Goal: Information Seeking & Learning: Learn about a topic

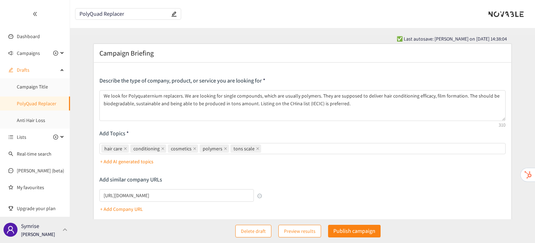
click at [60, 239] on div "Symrise [PERSON_NAME]" at bounding box center [35, 230] width 70 height 26
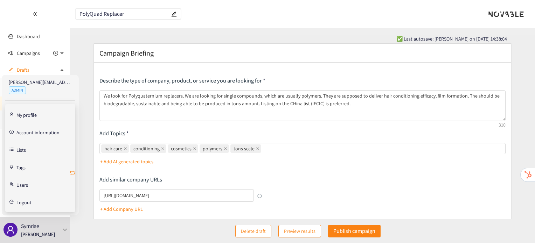
click at [73, 172] on icon "retweet" at bounding box center [73, 173] width 6 height 6
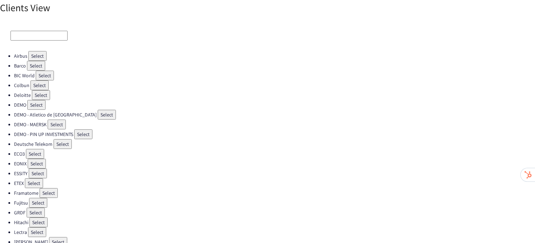
click at [32, 84] on button "Select" at bounding box center [39, 86] width 18 height 10
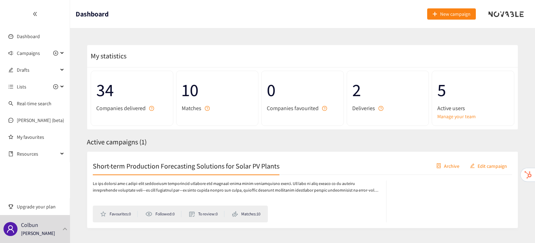
click at [154, 165] on h2 "Short-term Production Forecasting Solutions for Solar PV Plants" at bounding box center [186, 166] width 187 height 10
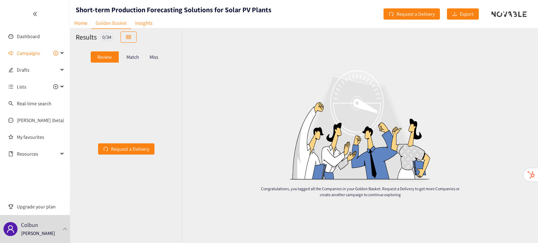
click at [133, 55] on p "Match" at bounding box center [132, 57] width 13 height 6
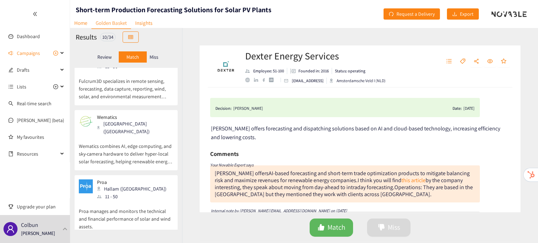
scroll to position [459, 0]
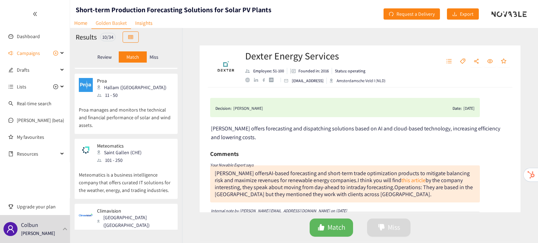
click at [133, 214] on div "[GEOGRAPHIC_DATA] ([GEOGRAPHIC_DATA])" at bounding box center [135, 221] width 76 height 15
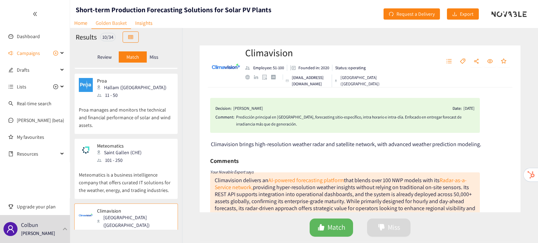
click at [132, 164] on p "Meteomatics is a business intelligence company that offers curated IT solutions…" at bounding box center [126, 179] width 95 height 30
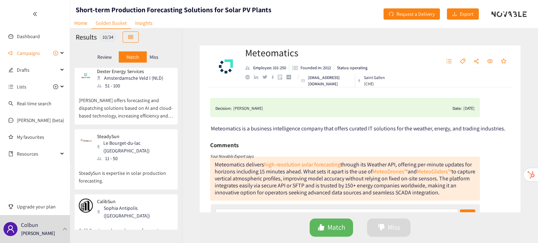
scroll to position [0, 0]
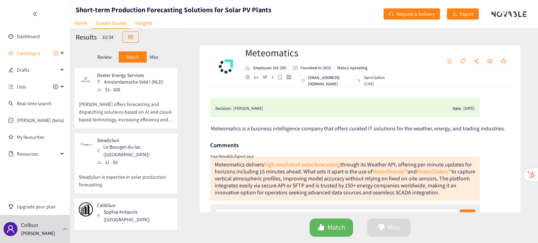
click at [128, 111] on p "[PERSON_NAME] offers forecasting and dispatching solutions based on AI and clou…" at bounding box center [126, 108] width 95 height 30
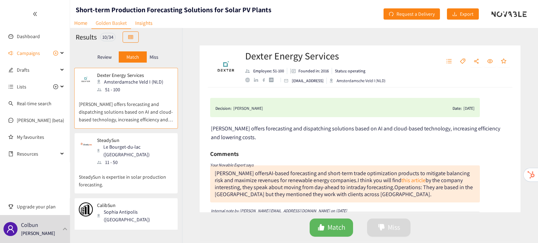
click at [122, 149] on div "Le Bourget-du-lac ([GEOGRAPHIC_DATA])" at bounding box center [135, 150] width 76 height 15
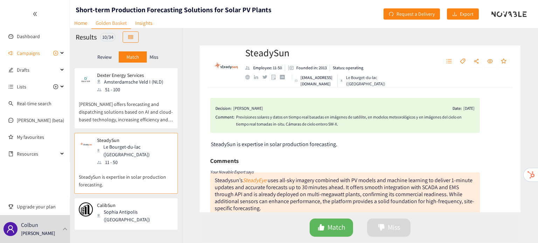
scroll to position [41, 0]
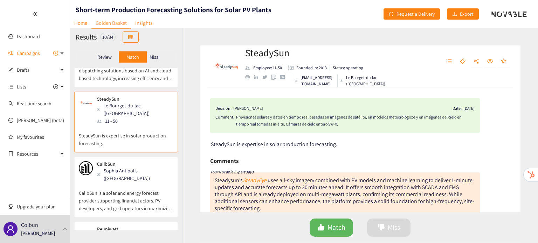
click at [123, 161] on p "CalibSun" at bounding box center [132, 164] width 71 height 6
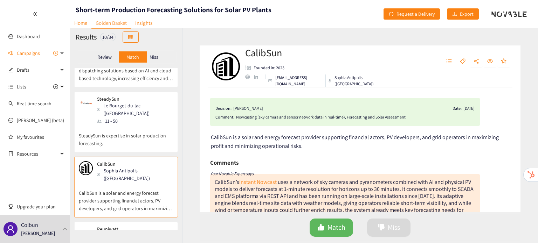
scroll to position [0, 0]
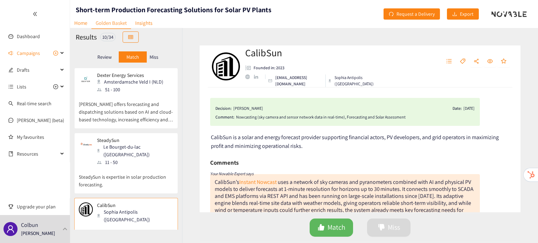
click at [123, 159] on div "11 - 50" at bounding box center [135, 163] width 76 height 8
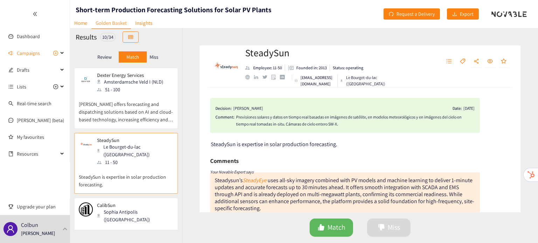
click at [120, 125] on div "Dexter Energy Services Amsterdamsche Veld I (NLD) 51 - 100 [PERSON_NAME] offers…" at bounding box center [126, 100] width 95 height 56
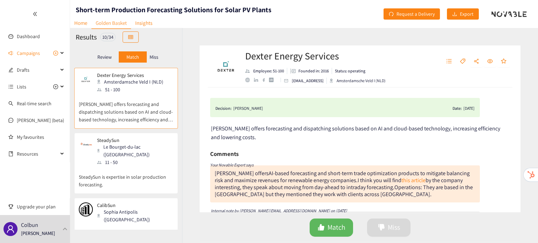
click at [114, 144] on div "Le Bourget-du-lac ([GEOGRAPHIC_DATA])" at bounding box center [135, 150] width 76 height 15
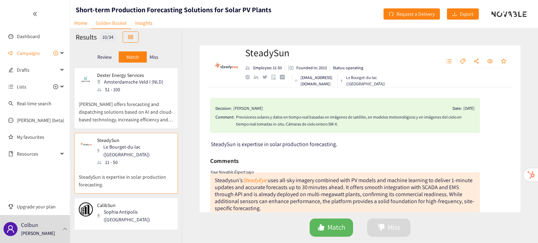
click at [90, 106] on p "[PERSON_NAME] offers forecasting and dispatching solutions based on AI and clou…" at bounding box center [126, 108] width 95 height 30
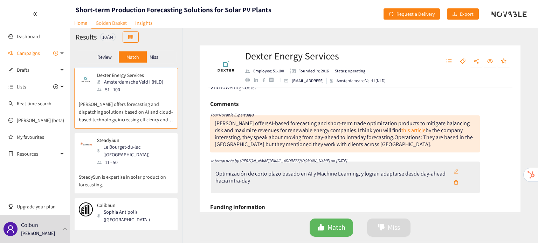
click at [144, 159] on div "11 - 50" at bounding box center [135, 163] width 76 height 8
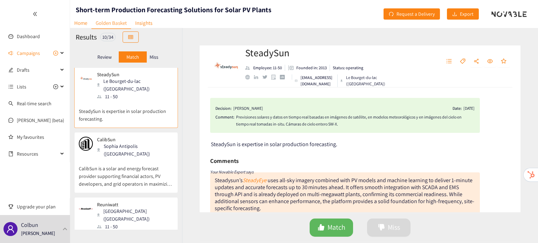
click at [144, 158] on p "CalibSun is a solar and energy forecast provider supporting financial actors, P…" at bounding box center [126, 173] width 95 height 30
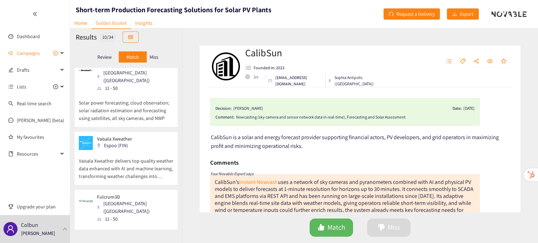
scroll to position [214, 0]
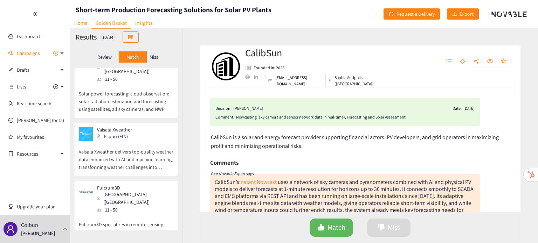
click at [144, 155] on div "Dexter Energy Services Amsterdamsche Veld I (NLD) 51 - 100 [PERSON_NAME] offers…" at bounding box center [126, 149] width 112 height 162
click at [134, 214] on p "Fulcrum3D specializes in remote sensing, forecasting, data capture, reporting, …" at bounding box center [126, 229] width 95 height 30
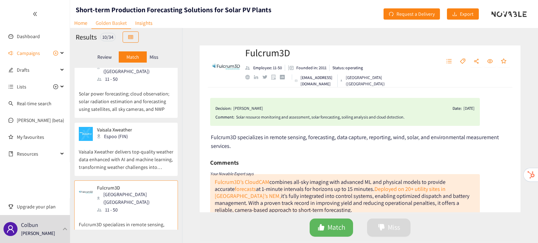
click at [113, 141] on p "Vaisala Xweather delivers top-quality weather data enhanced with AI and machine…" at bounding box center [126, 156] width 95 height 30
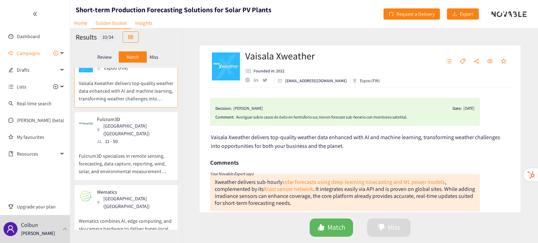
scroll to position [286, 0]
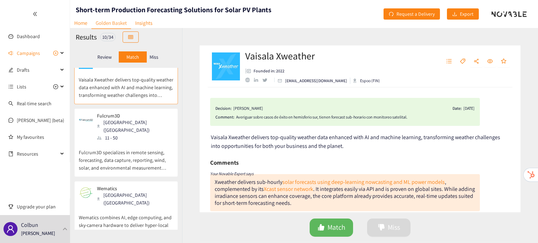
click at [113, 142] on p "Fulcrum3D specializes in remote sensing, forecasting, data capture, reporting, …" at bounding box center [126, 157] width 95 height 30
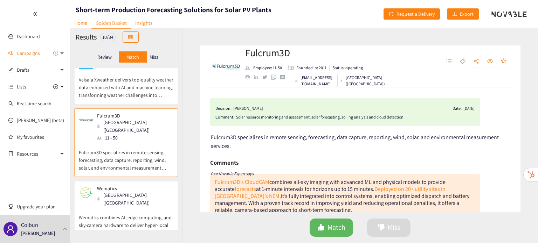
click at [118, 207] on p "Wematics combines AI, edge computing, and sky‑camera hardware to deliver hyper‑…" at bounding box center [126, 222] width 95 height 30
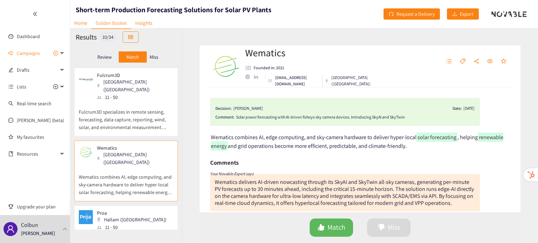
scroll to position [346, 0]
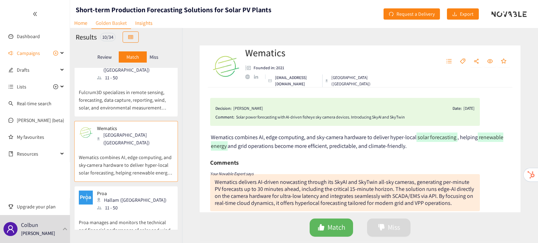
click at [118, 212] on p "Proa manages and monitors the technical and financial performance of solar and …" at bounding box center [126, 227] width 95 height 30
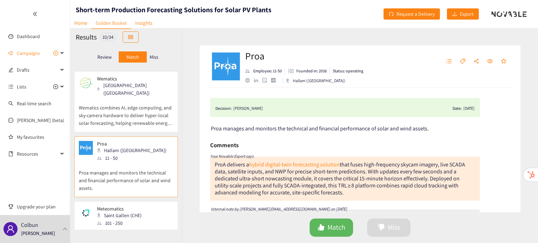
click at [118, 212] on div "Saint Gallen (CHE)" at bounding box center [121, 216] width 49 height 8
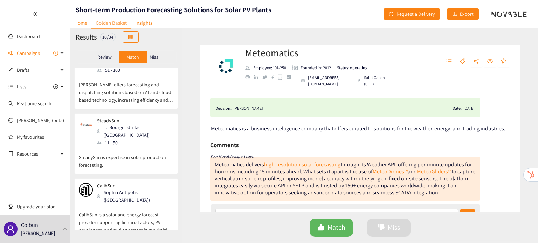
scroll to position [0, 0]
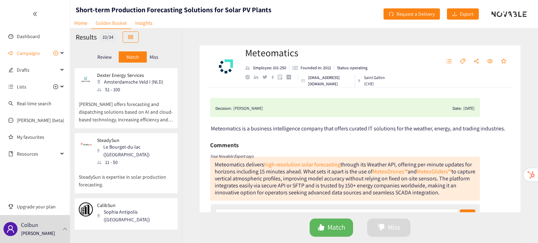
click at [96, 85] on div "Dexter Energy Services Amsterdamsche Veld I (NLD) 51 - 100" at bounding box center [128, 82] width 70 height 21
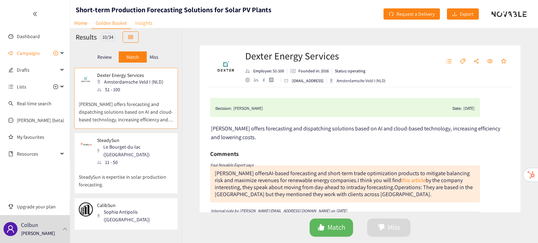
click at [147, 21] on link "Insights" at bounding box center [144, 23] width 26 height 11
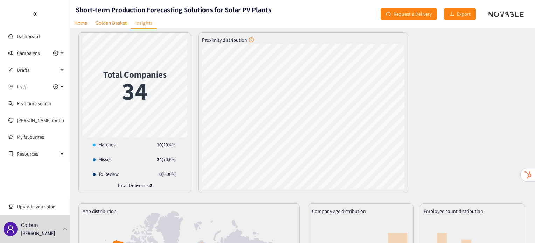
scroll to position [4, 0]
